Goal: Navigation & Orientation: Find specific page/section

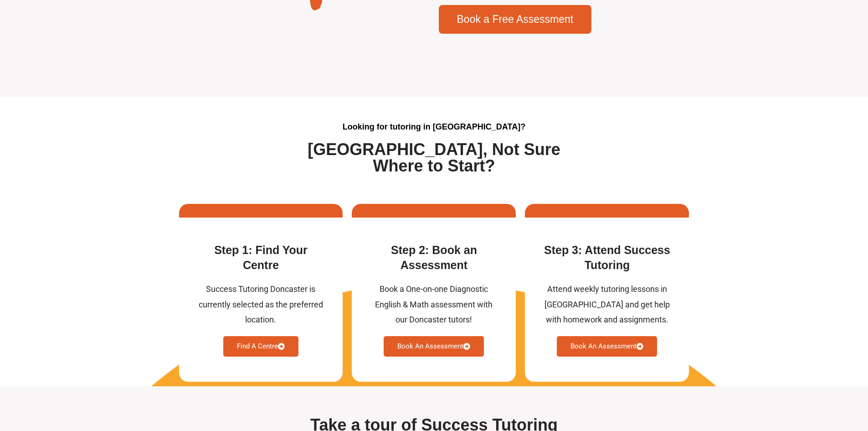
scroll to position [2324, 0]
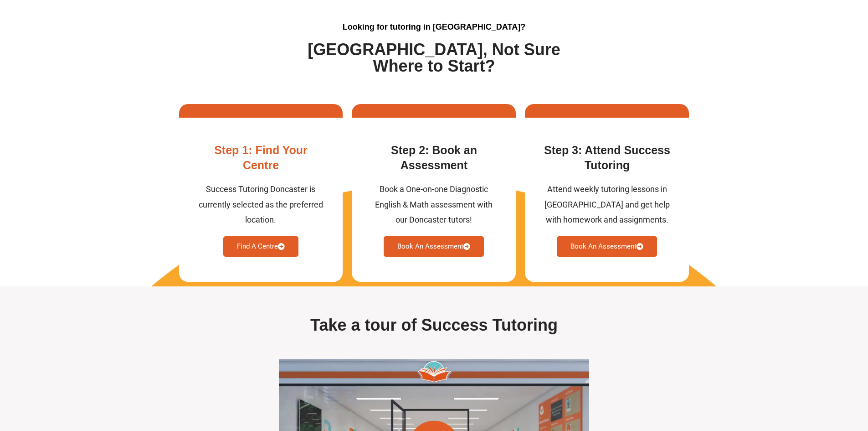
click at [259, 250] on link "Find A Centre" at bounding box center [260, 246] width 75 height 21
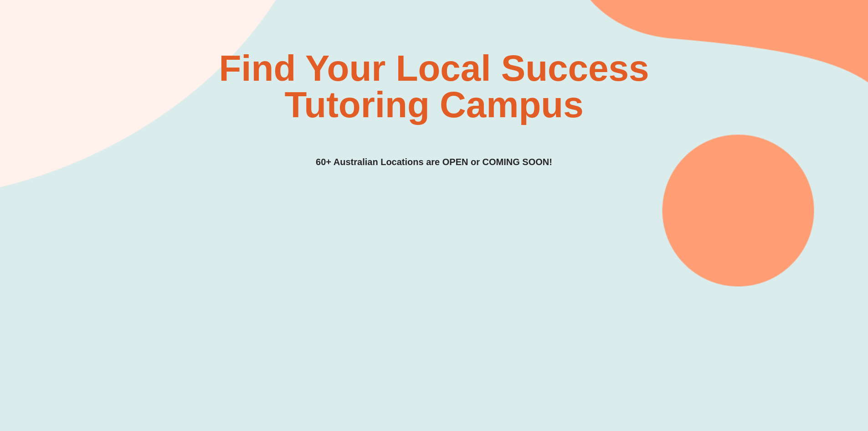
scroll to position [182, 0]
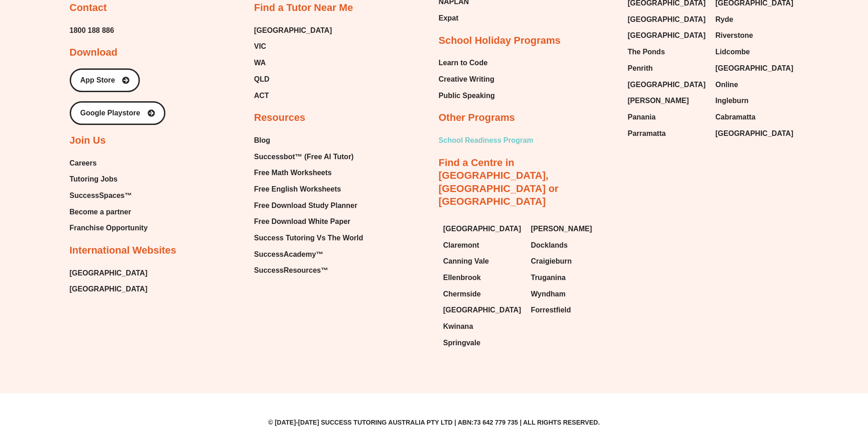
scroll to position [4706, 0]
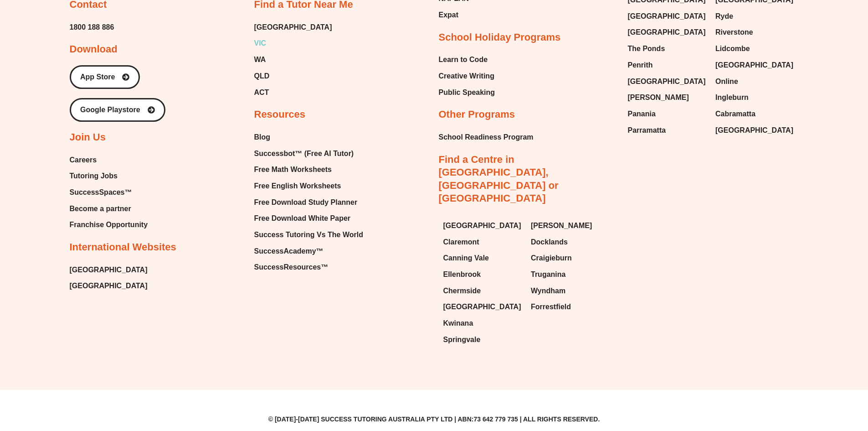
click at [259, 50] on span "VIC" at bounding box center [260, 43] width 12 height 14
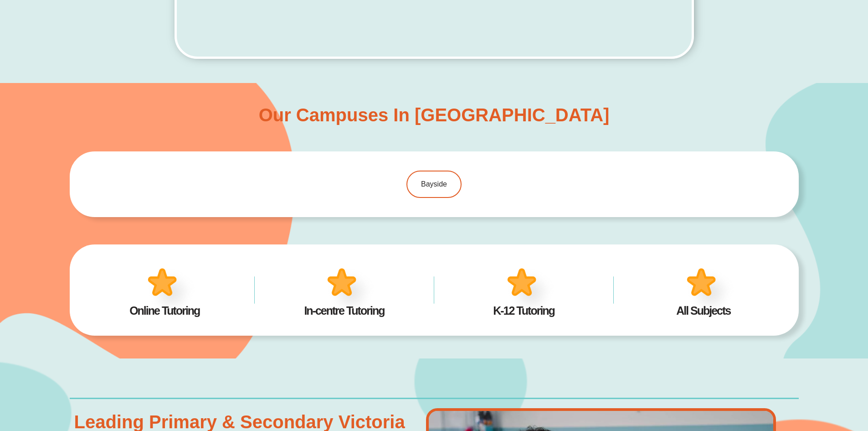
scroll to position [591, 0]
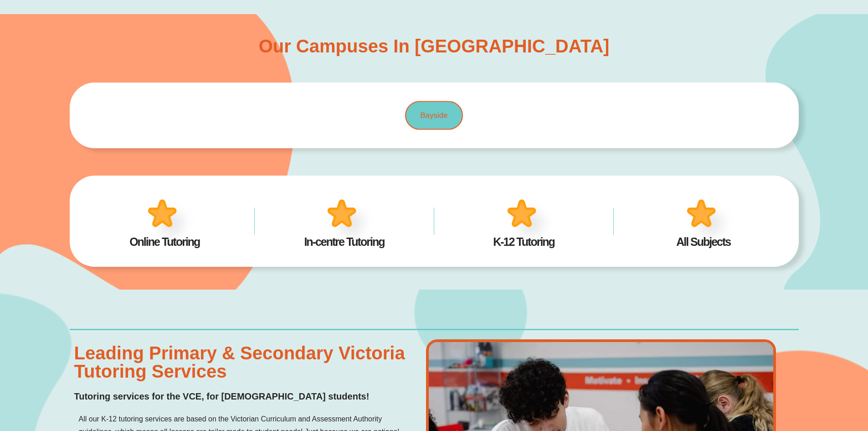
click at [420, 116] on link "Bayside" at bounding box center [434, 115] width 58 height 29
